Goal: Check status: Check status

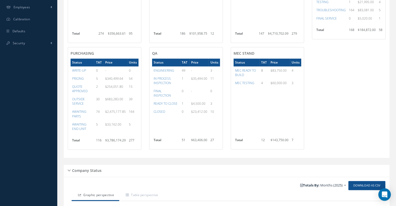
scroll to position [313, 0]
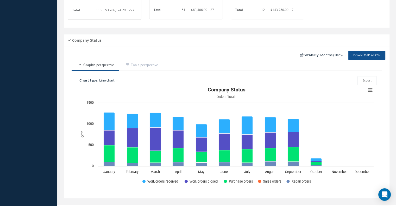
click at [70, 41] on div "Company Status" at bounding box center [227, 40] width 326 height 8
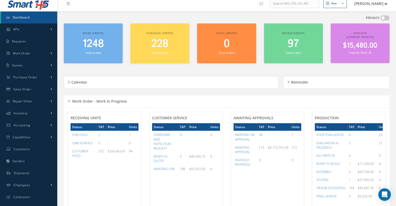
scroll to position [0, 0]
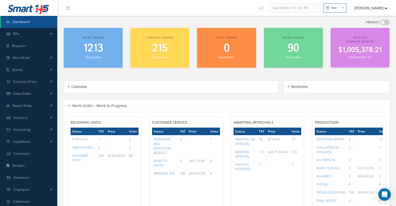
scroll to position [47, 0]
click at [70, 104] on div "Work Order - Work In Progress" at bounding box center [227, 106] width 326 height 8
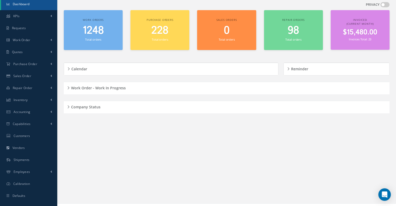
scroll to position [25, 0]
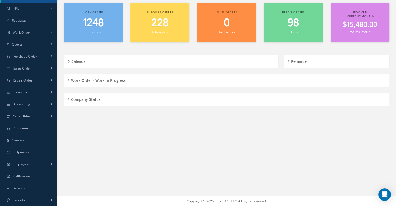
click at [69, 97] on div "Company Status" at bounding box center [227, 100] width 326 height 8
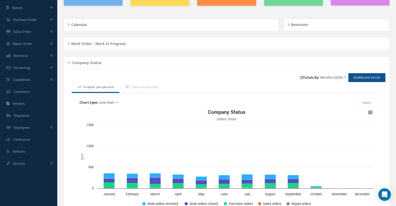
scroll to position [93, 0]
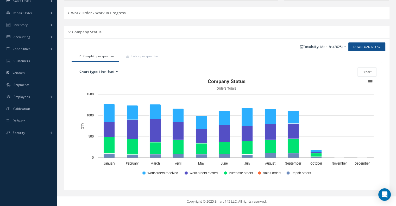
click at [70, 30] on div "Company Status" at bounding box center [227, 32] width 326 height 8
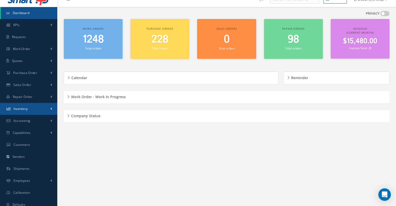
scroll to position [0, 0]
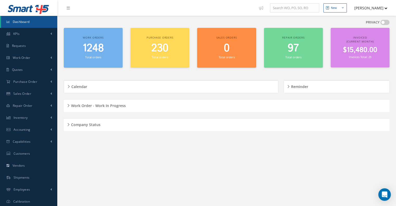
click at [69, 125] on div "Company Status" at bounding box center [227, 125] width 326 height 8
